Goal: Contribute content

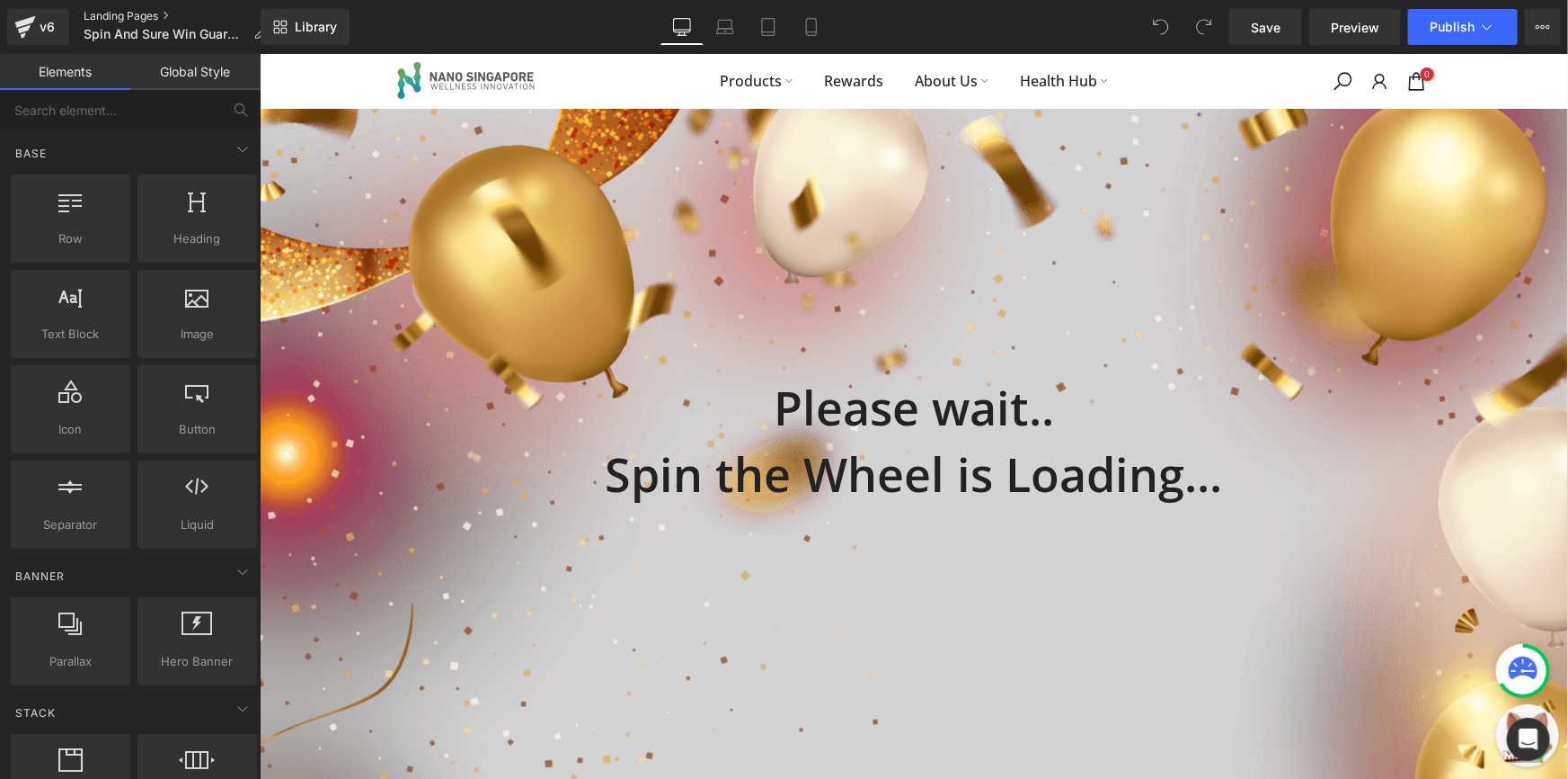
click at [126, 9] on link "Landing Pages" at bounding box center [182, 16] width 196 height 15
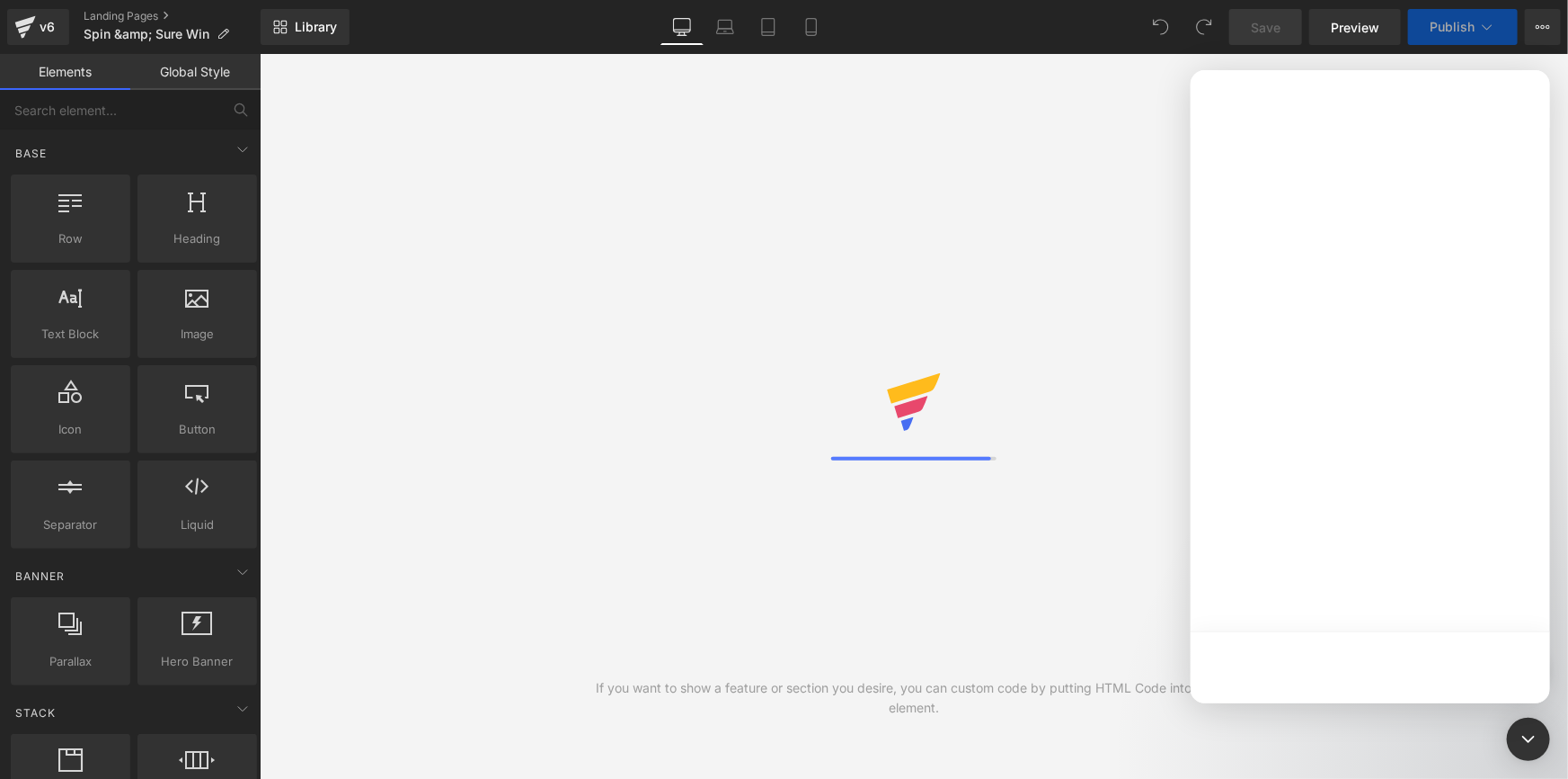
click at [146, 36] on div at bounding box center [784, 362] width 1568 height 725
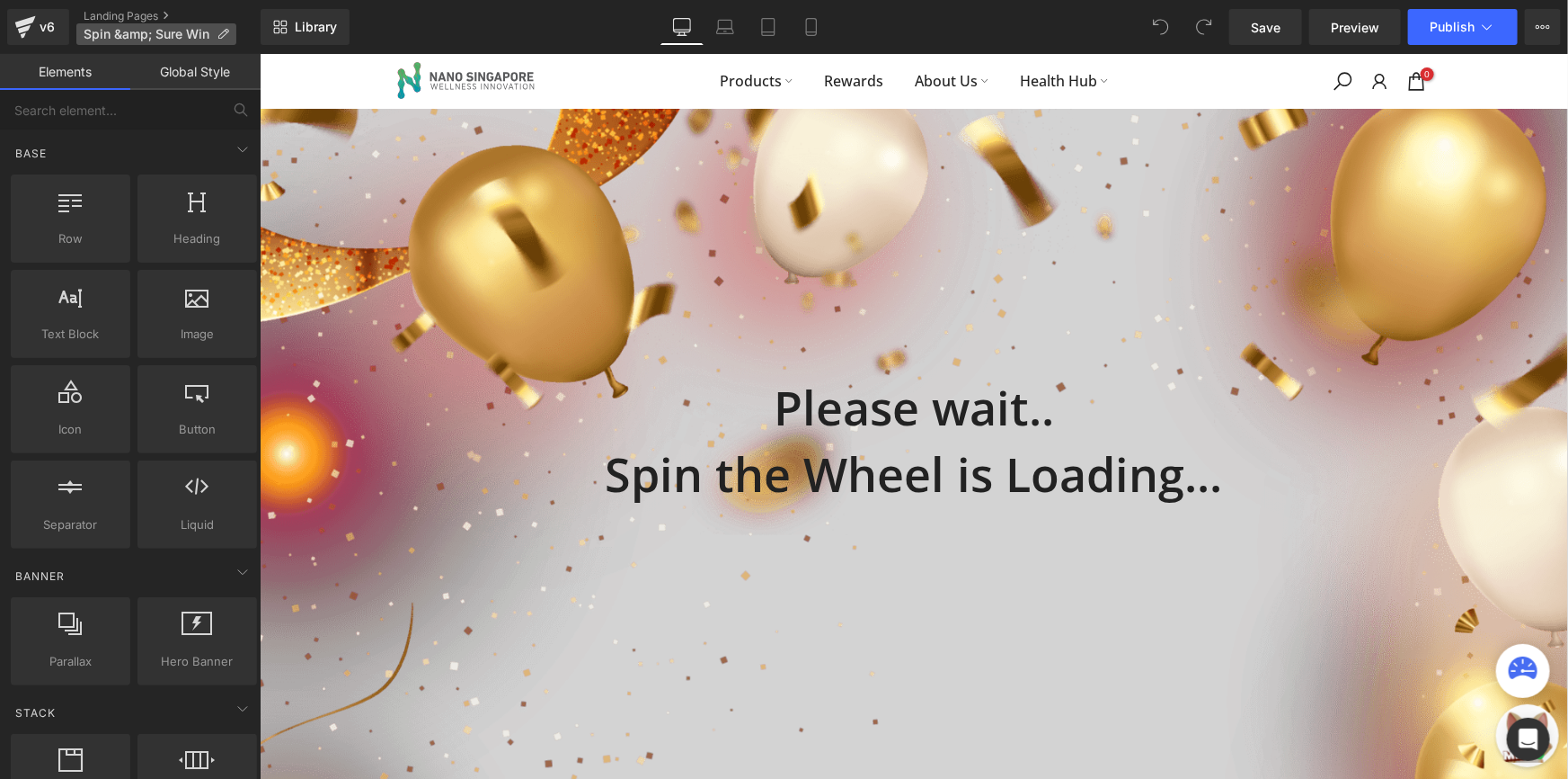
click at [167, 31] on span "Spin &amp; Sure Win" at bounding box center [146, 33] width 126 height 15
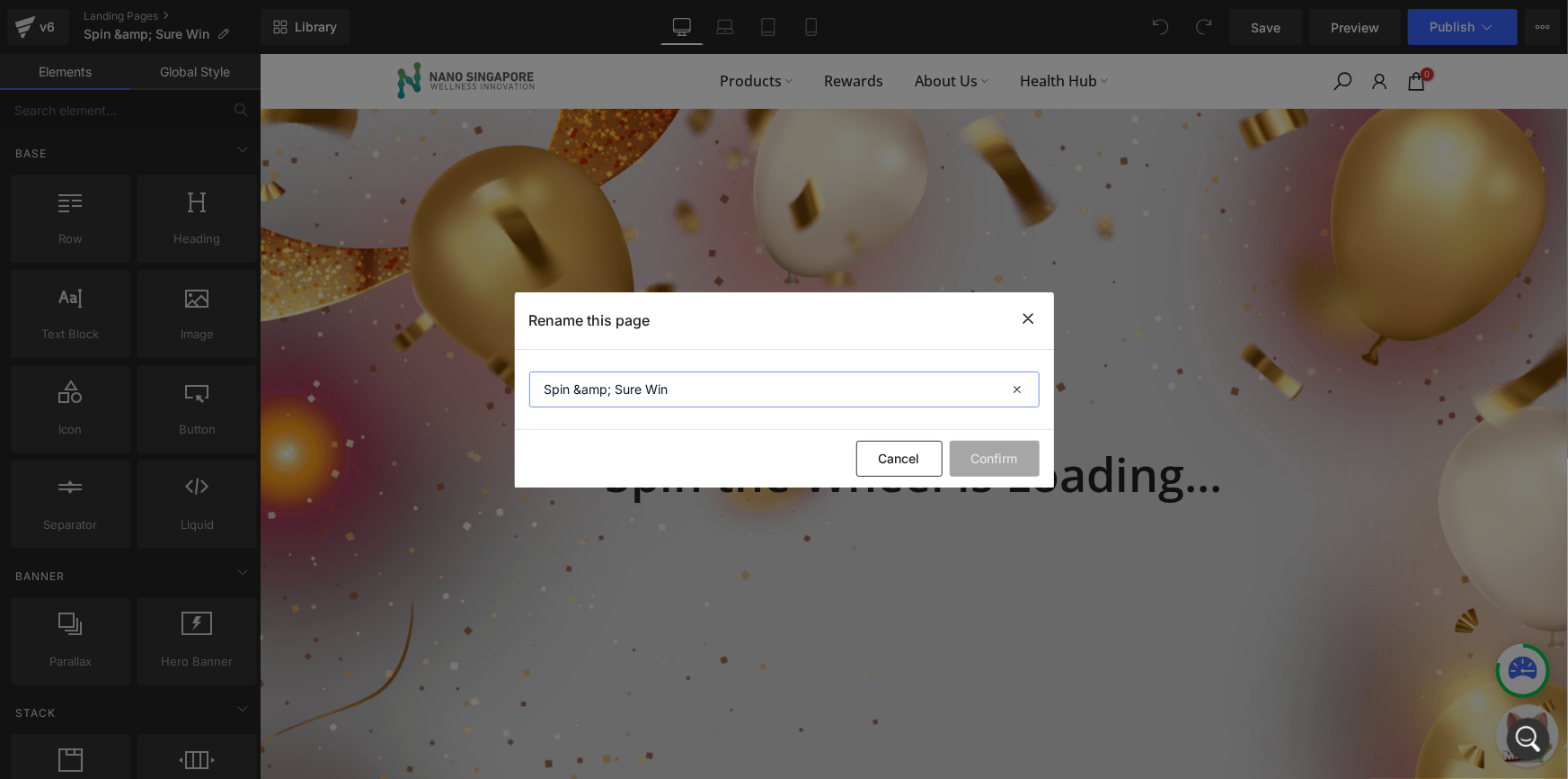
drag, startPoint x: 613, startPoint y: 387, endPoint x: 574, endPoint y: 389, distance: 39.1
click at [574, 389] on input "Spin &amp; Sure Win" at bounding box center [784, 389] width 511 height 36
type input "Spin and Sure Win"
click at [1005, 451] on button "Confirm" at bounding box center [996, 459] width 90 height 36
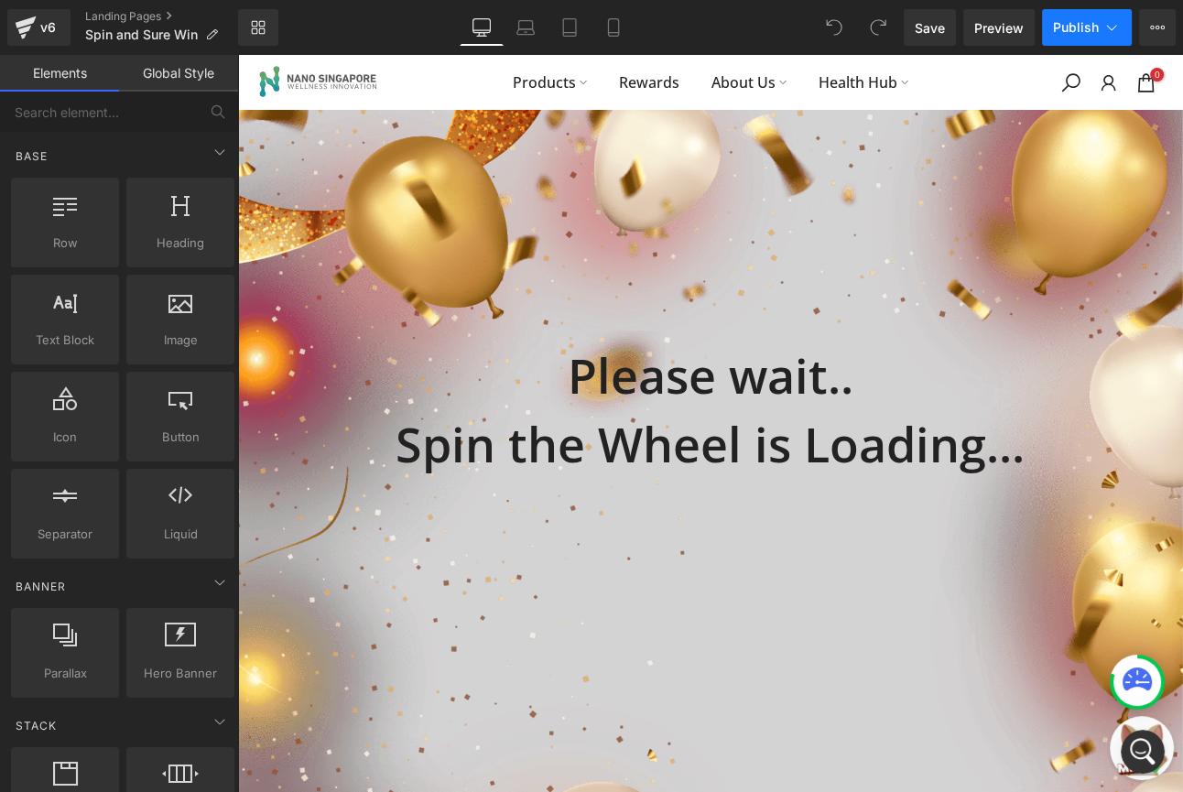
click at [1107, 31] on icon at bounding box center [1111, 27] width 18 height 18
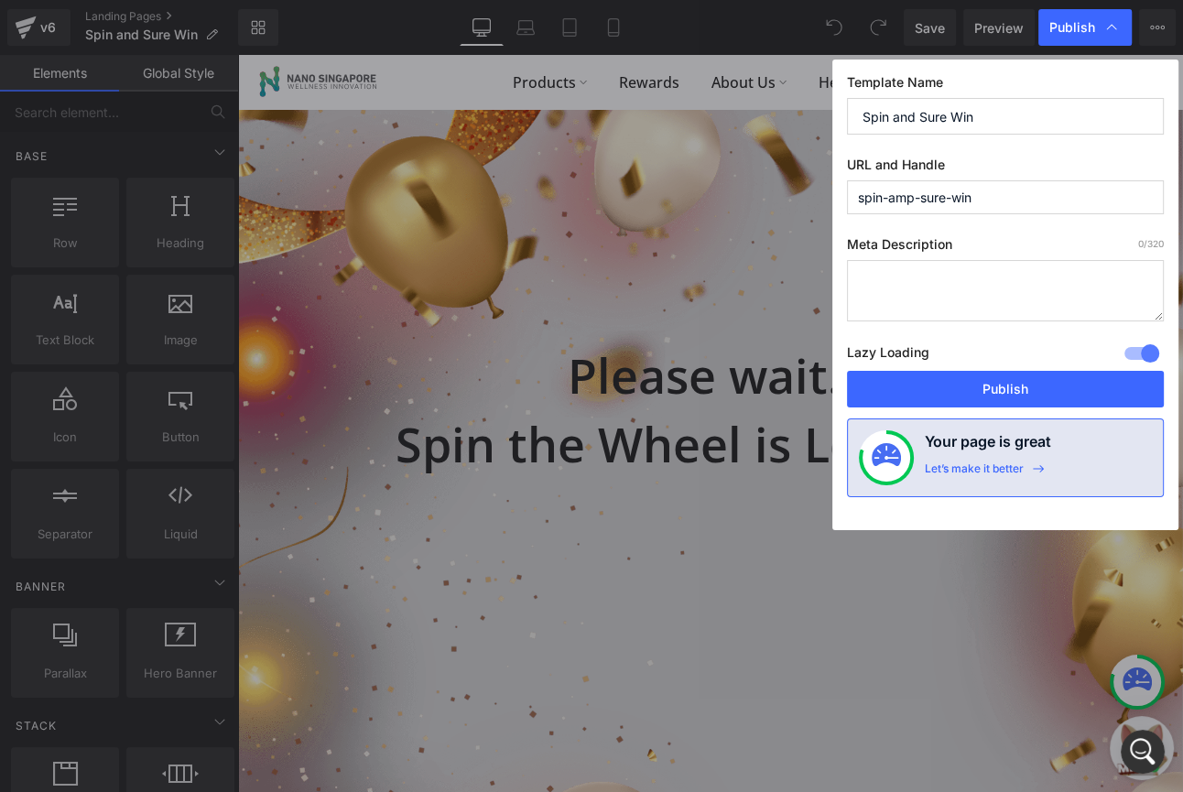
click at [904, 202] on input "spin-amp-sure-win" at bounding box center [1005, 197] width 317 height 34
type input "spin-and-sure-win"
click at [999, 391] on button "Publish" at bounding box center [1005, 389] width 317 height 37
click at [999, 391] on h1 "Please wait.." at bounding box center [710, 375] width 946 height 68
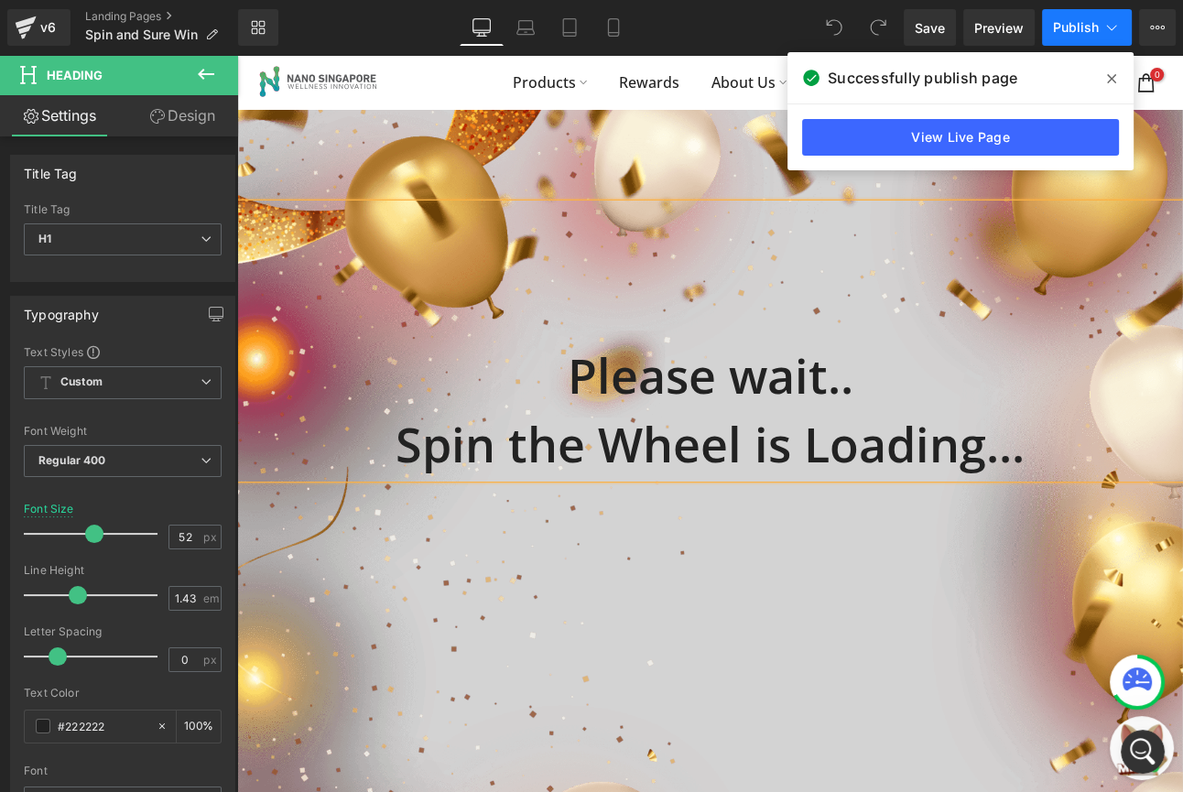
click at [1126, 34] on button "Publish" at bounding box center [1087, 27] width 90 height 37
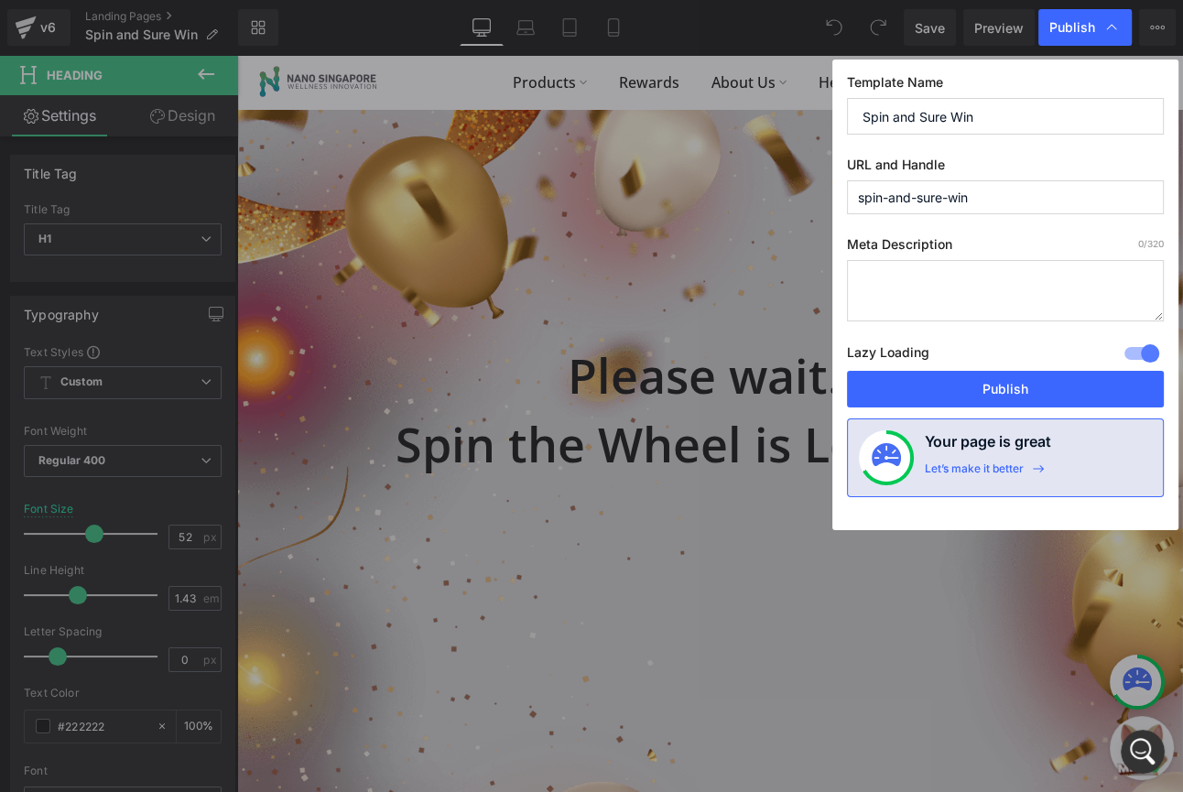
click at [1032, 188] on input "spin-and-sure-win" at bounding box center [1005, 197] width 317 height 34
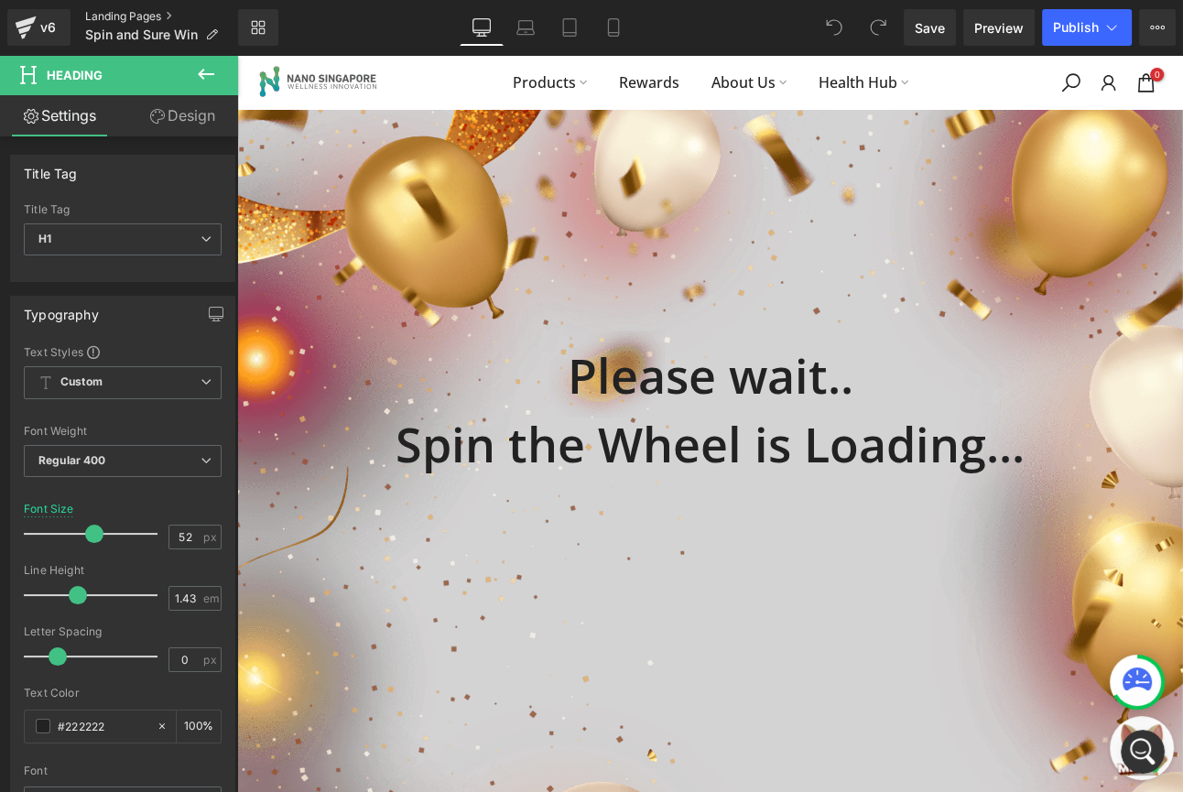
click at [138, 17] on link "Landing Pages" at bounding box center [161, 16] width 153 height 15
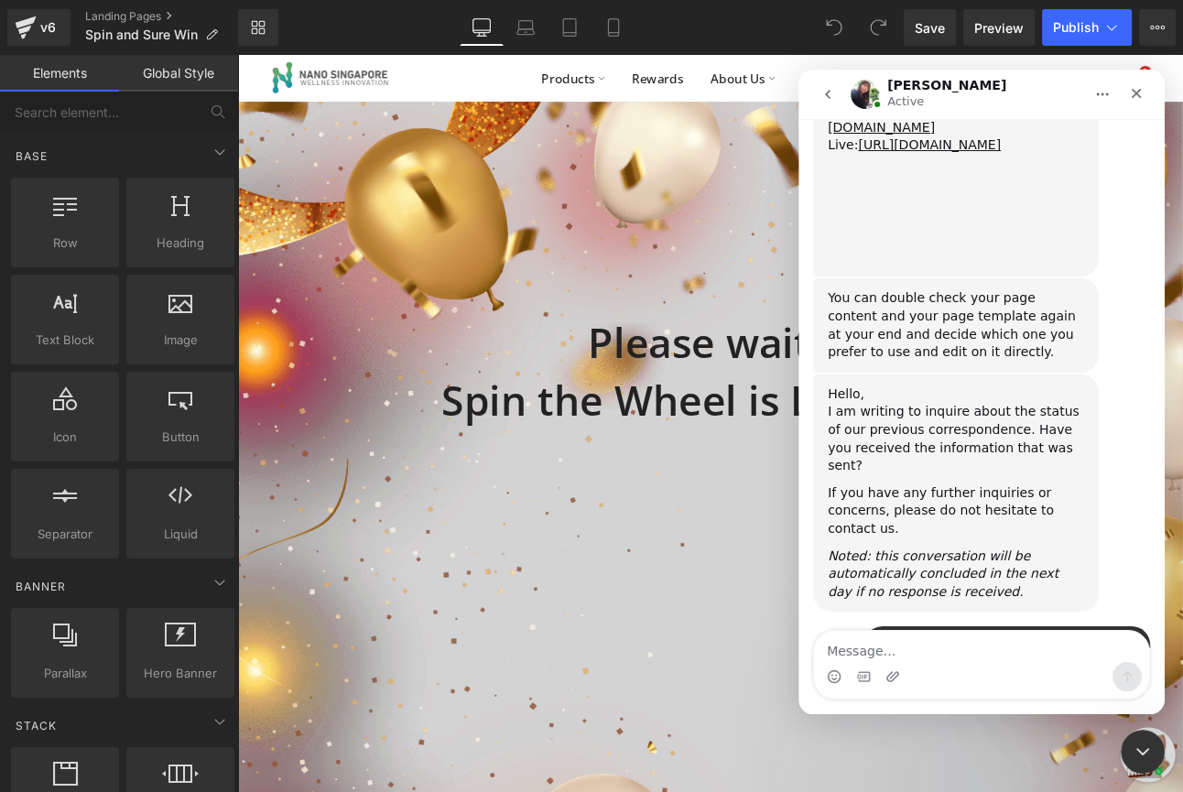
scroll to position [4050, 0]
